Goal: Information Seeking & Learning: Learn about a topic

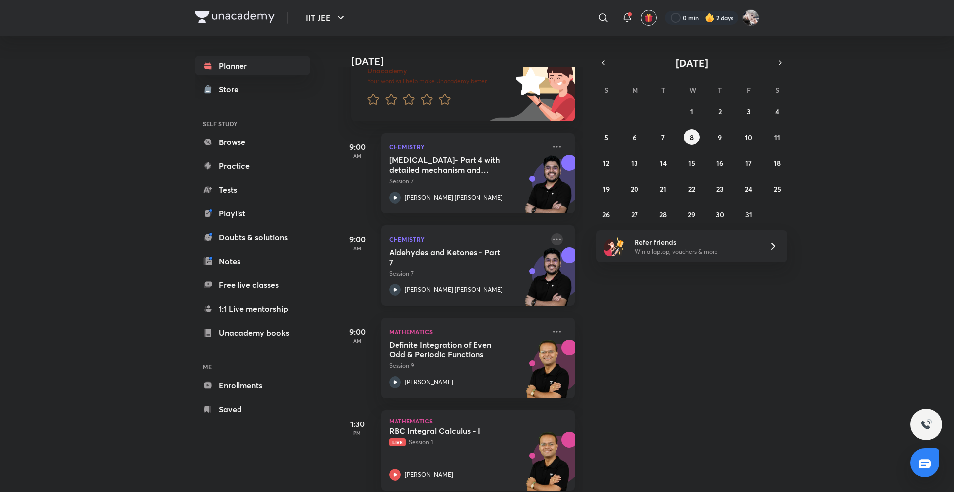
click at [552, 240] on icon at bounding box center [557, 239] width 12 height 12
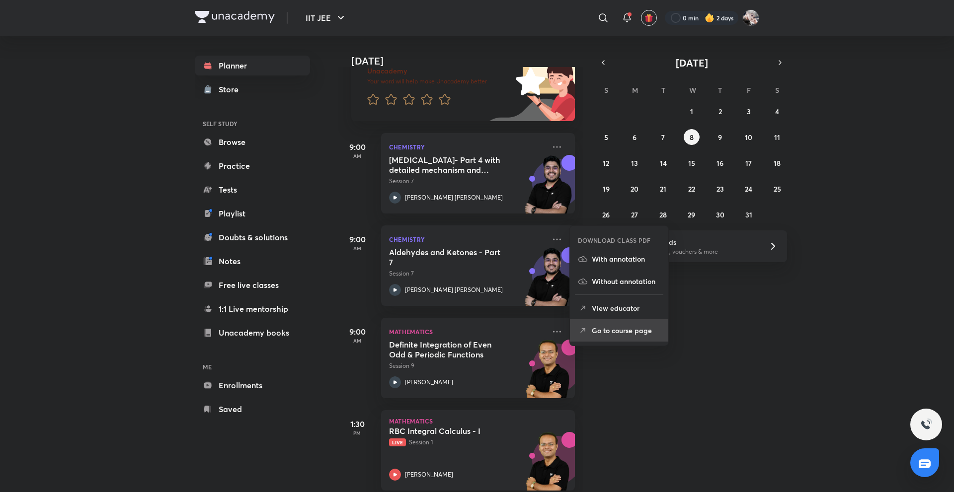
click at [600, 329] on p "Go to course page" at bounding box center [626, 330] width 69 height 10
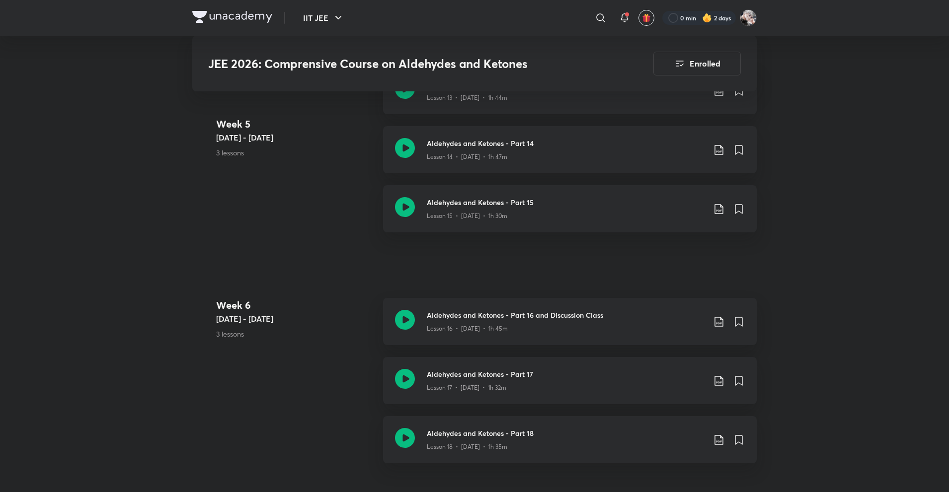
scroll to position [1534, 0]
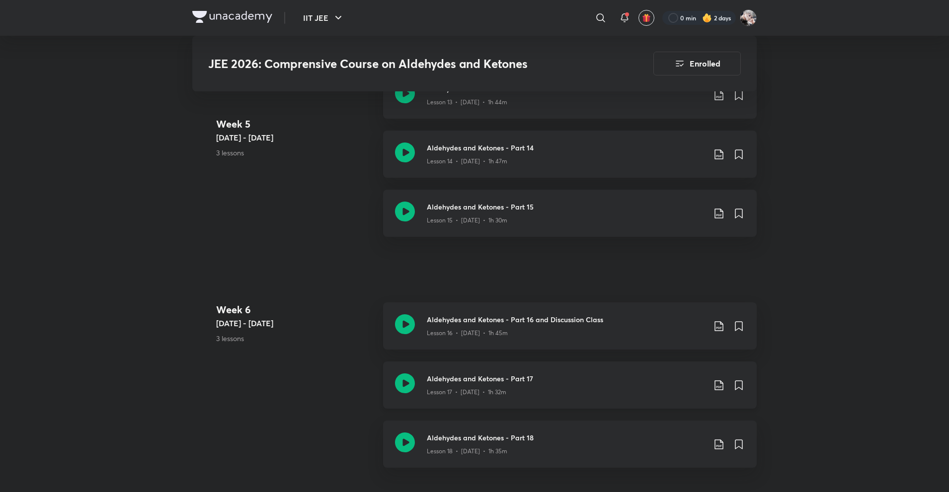
click at [466, 378] on h3 "Aldehydes and Ketones - Part 17" at bounding box center [566, 378] width 278 height 10
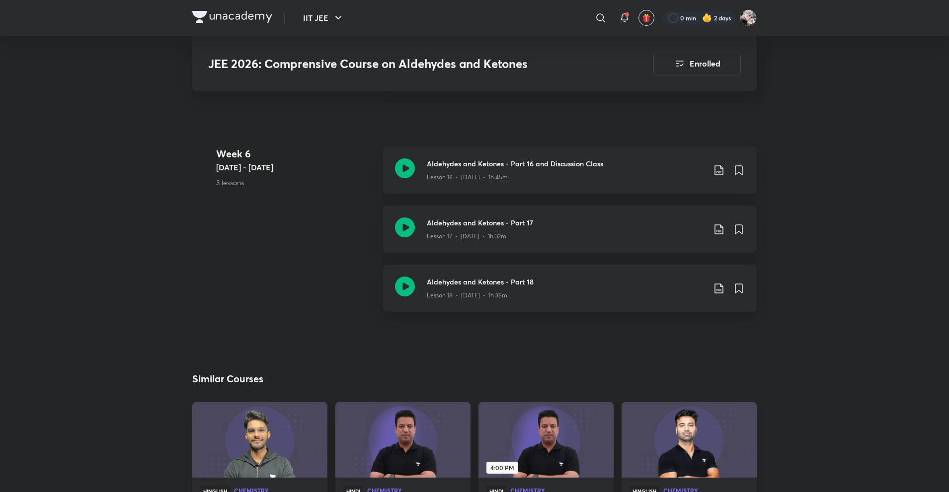
scroll to position [1708, 0]
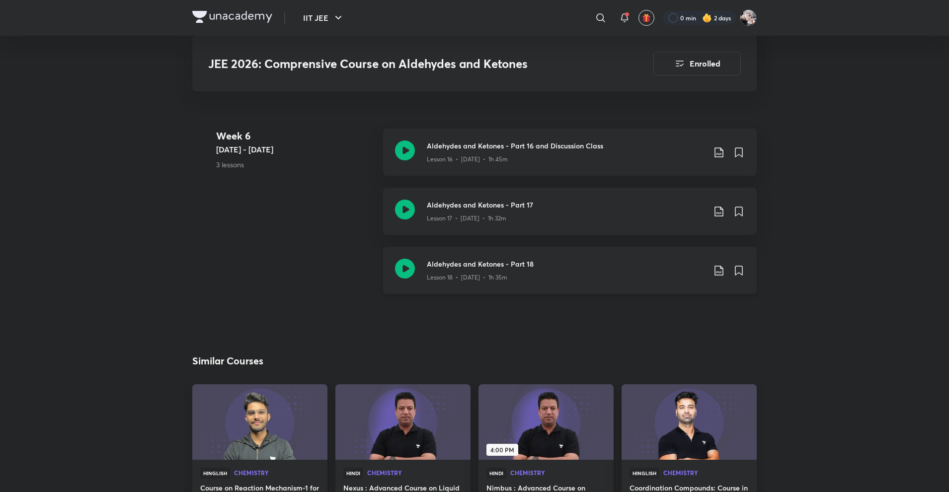
click at [448, 288] on div "Aldehydes and Ketones - Part 18 Lesson 18 • Aug 10 • 1h 35m" at bounding box center [569, 270] width 373 height 47
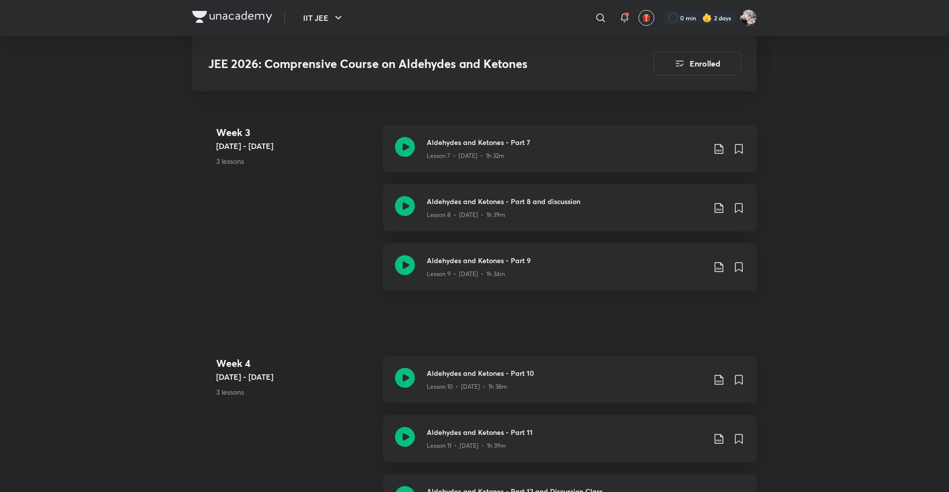
scroll to position [1025, 0]
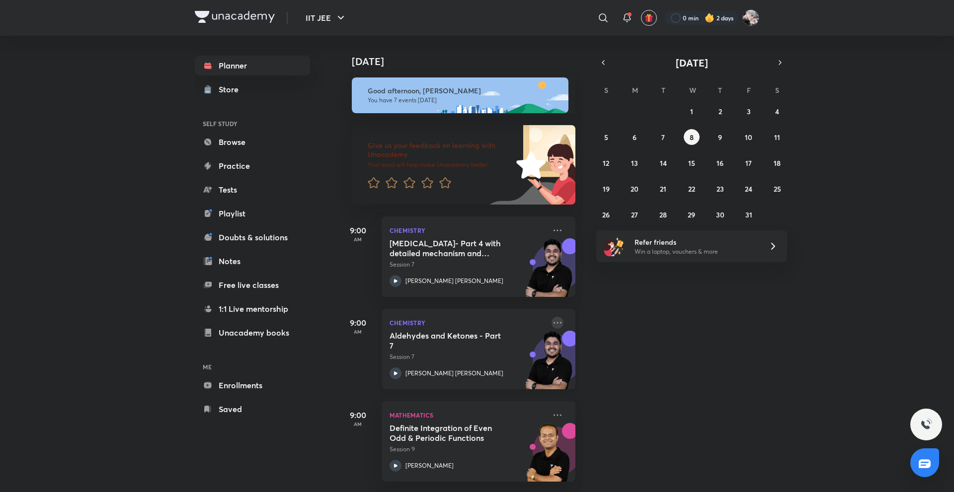
click at [551, 325] on icon at bounding box center [557, 323] width 12 height 12
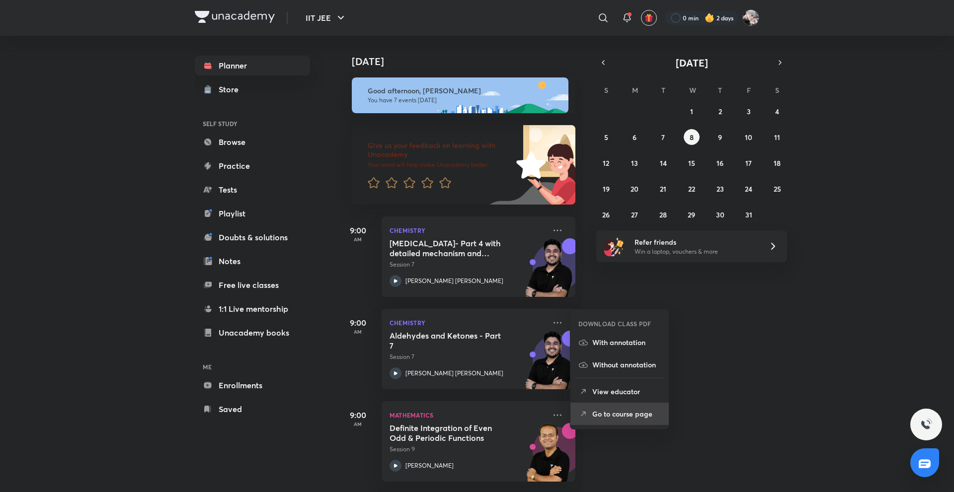
click at [618, 415] on p "Go to course page" at bounding box center [626, 414] width 69 height 10
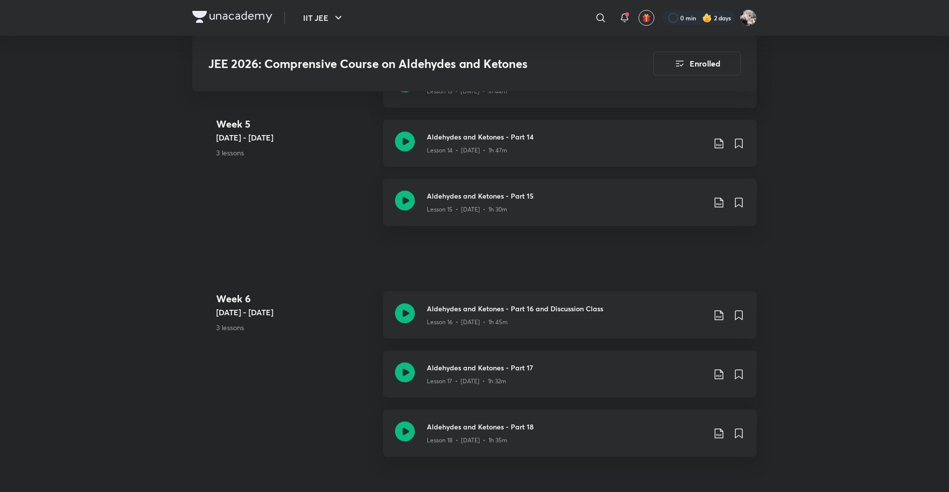
scroll to position [1572, 0]
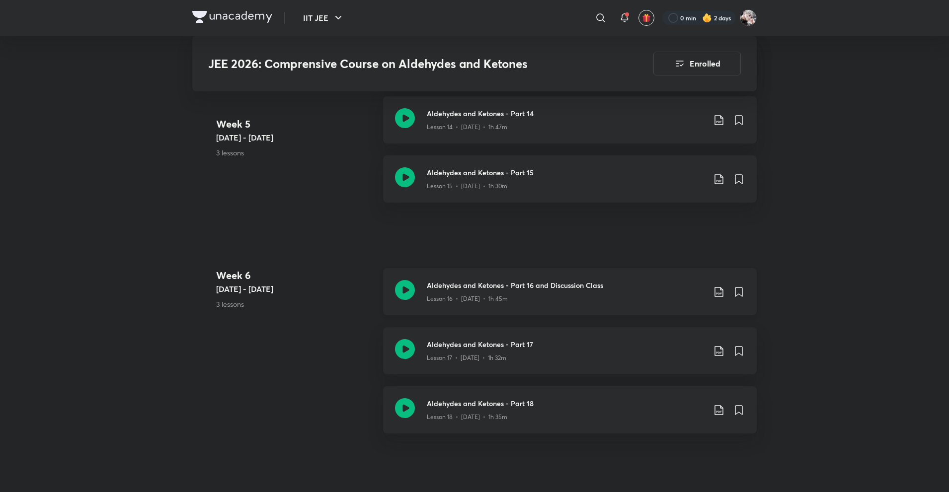
click at [468, 287] on h3 "Aldehydes and Ketones - Part 16 and Discussion Class" at bounding box center [566, 285] width 278 height 10
